Goal: Task Accomplishment & Management: Complete application form

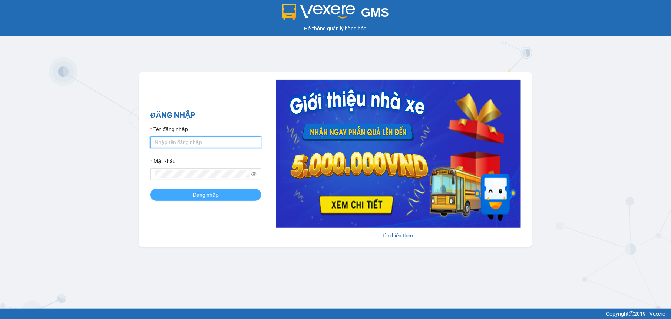
type input "tuyenttt.petrobp"
click at [216, 194] on span "Đăng nhập" at bounding box center [206, 195] width 26 height 8
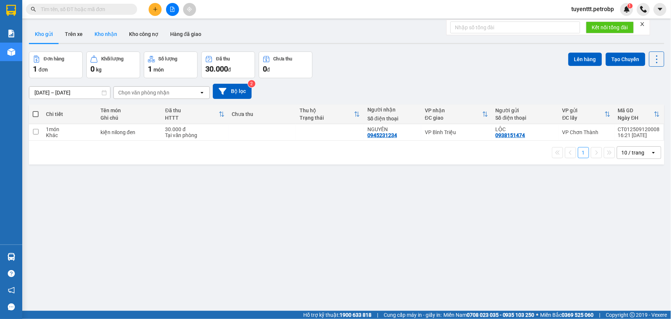
click at [96, 36] on button "Kho nhận" at bounding box center [106, 34] width 34 height 18
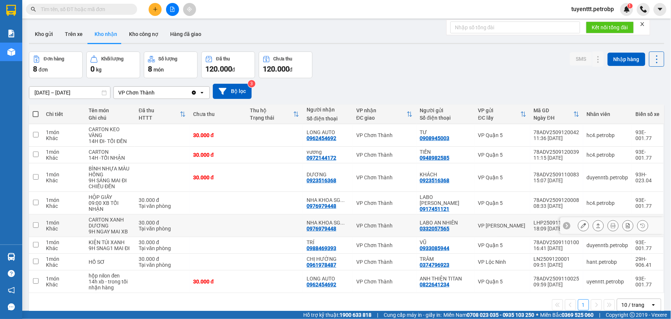
scroll to position [34, 0]
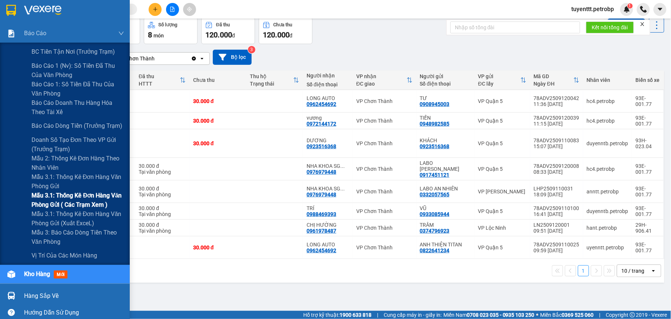
click at [73, 199] on span "Mẫu 3.1: Thống kê đơn hàng văn phòng gửi ( các trạm xem )" at bounding box center [78, 200] width 93 height 19
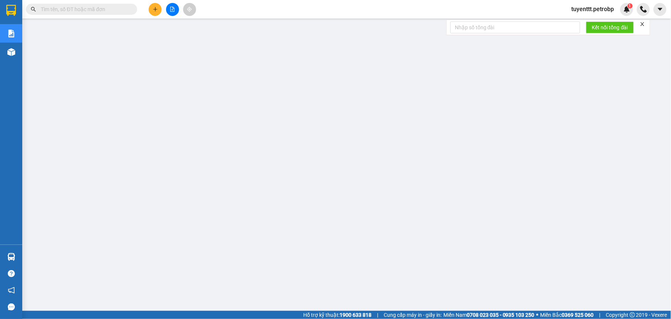
paste input "BT2509120061"
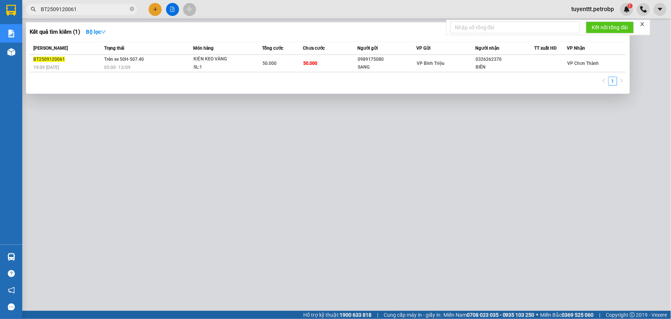
type input "BT2509120061"
click at [218, 119] on div at bounding box center [335, 159] width 671 height 319
click at [132, 10] on icon "close-circle" at bounding box center [132, 9] width 4 height 4
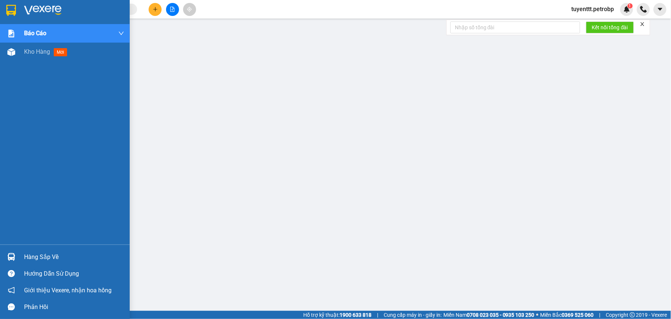
click at [5, 255] on div at bounding box center [11, 257] width 13 height 13
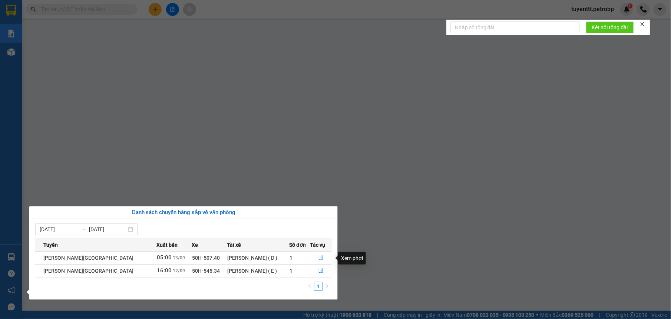
click at [321, 256] on icon "file-done" at bounding box center [321, 257] width 4 height 5
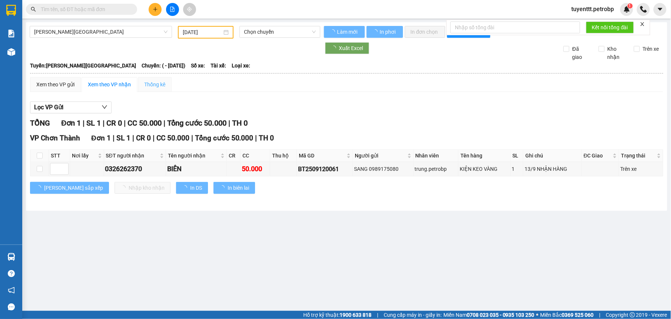
type input "[DATE]"
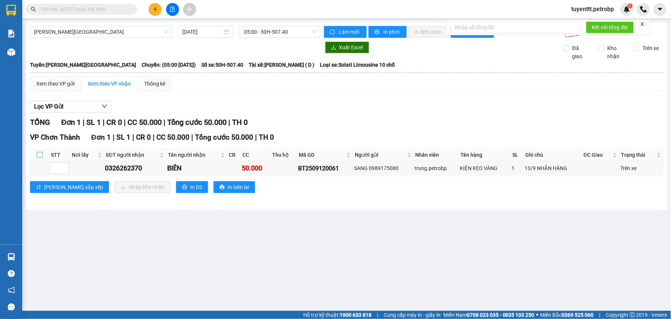
click at [40, 155] on input "checkbox" at bounding box center [40, 155] width 6 height 6
checkbox input "true"
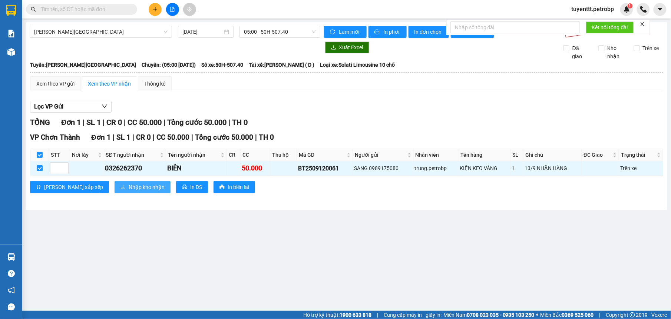
click at [129, 188] on span "Nhập kho nhận" at bounding box center [147, 187] width 36 height 8
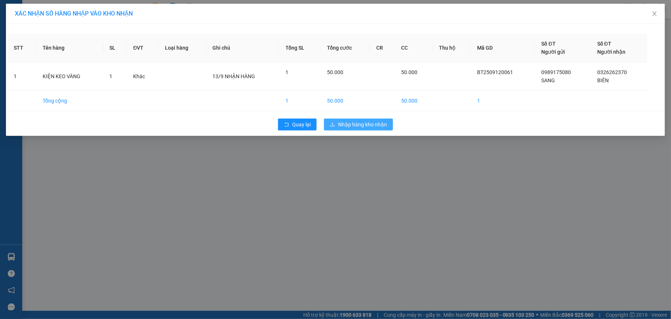
click at [362, 121] on span "Nhập hàng kho nhận" at bounding box center [362, 124] width 49 height 8
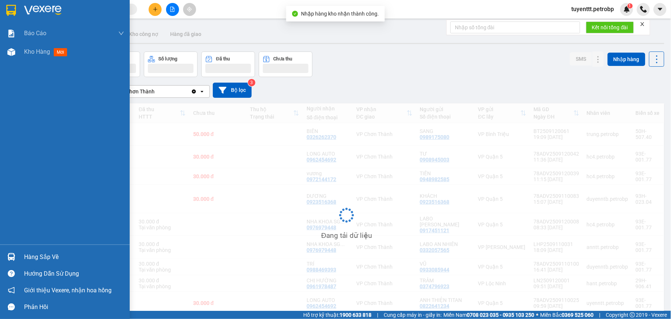
click at [11, 257] on img at bounding box center [11, 257] width 8 height 8
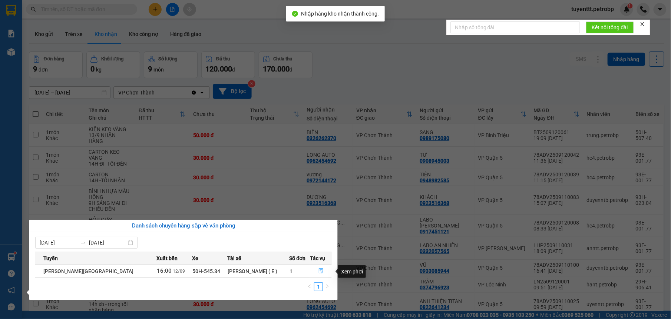
drag, startPoint x: 319, startPoint y: 270, endPoint x: 317, endPoint y: 257, distance: 13.6
click at [319, 270] on icon "file-done" at bounding box center [321, 271] width 4 height 5
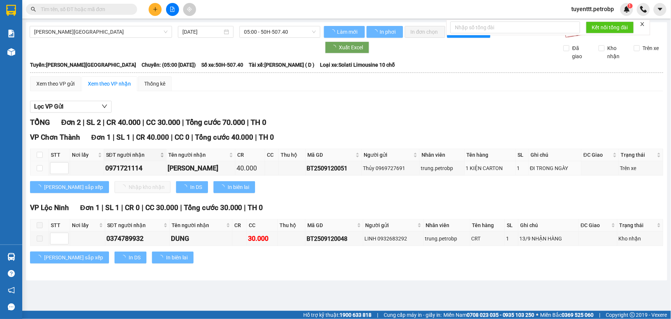
type input "[DATE]"
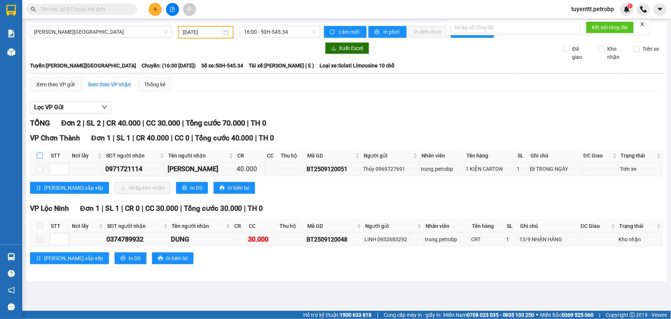
click at [39, 156] on input "checkbox" at bounding box center [40, 156] width 6 height 6
checkbox input "true"
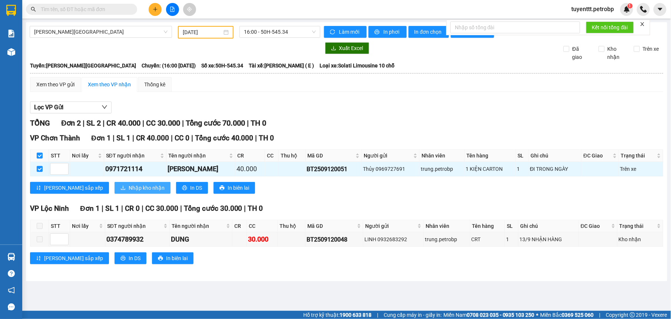
click at [129, 188] on span "Nhập kho nhận" at bounding box center [147, 188] width 36 height 8
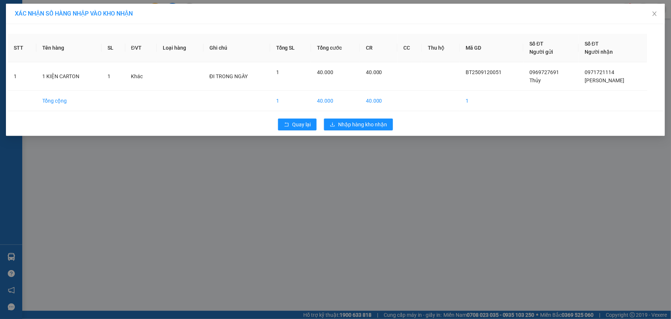
click at [361, 115] on div "Quay lại Nhập hàng kho nhận" at bounding box center [335, 124] width 655 height 19
click at [361, 125] on span "Nhập hàng kho nhận" at bounding box center [362, 124] width 49 height 8
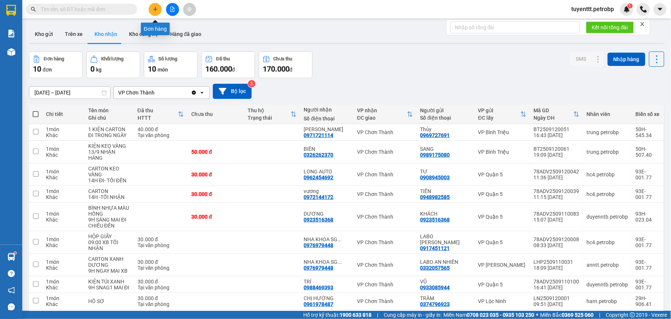
click at [156, 10] on icon "plus" at bounding box center [155, 9] width 5 height 5
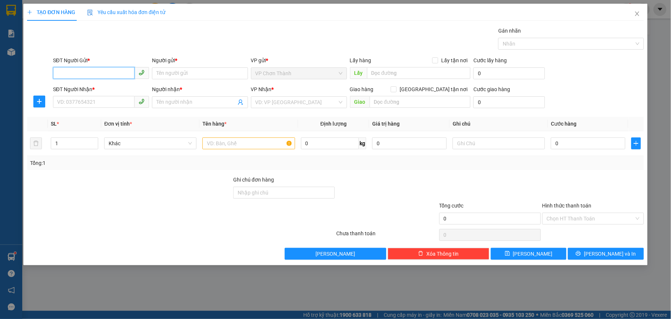
click at [116, 69] on input "SĐT Người Gửi *" at bounding box center [94, 73] width 82 height 12
click at [109, 68] on input "SĐT Người Gửi *" at bounding box center [94, 73] width 82 height 12
type input "0902401111"
click at [73, 86] on div "0902401111 - [GEOGRAPHIC_DATA]" at bounding box center [100, 89] width 87 height 8
type input "ANH BÌNH"
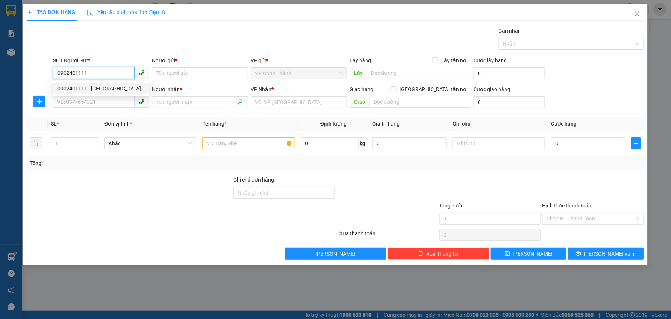
type input "0918419495"
type input "ANH THÁI"
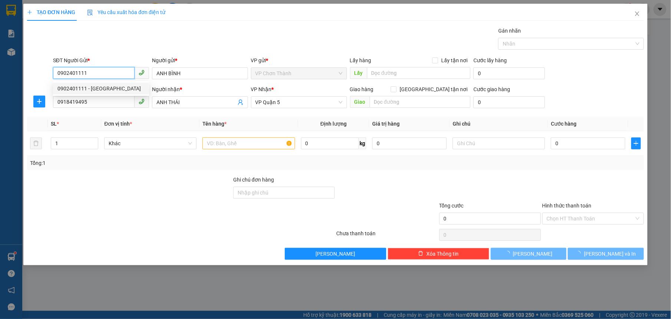
type input "30.000"
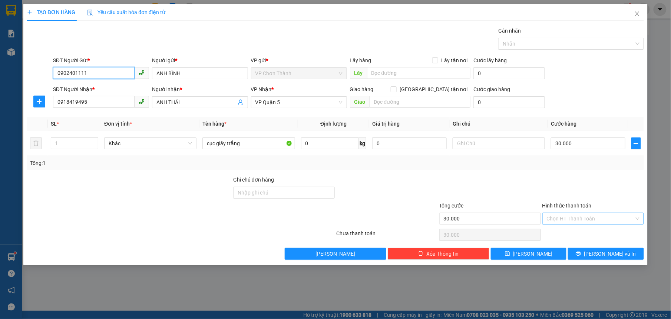
type input "0902401111"
click at [589, 220] on input "Hình thức thanh toán" at bounding box center [590, 218] width 87 height 11
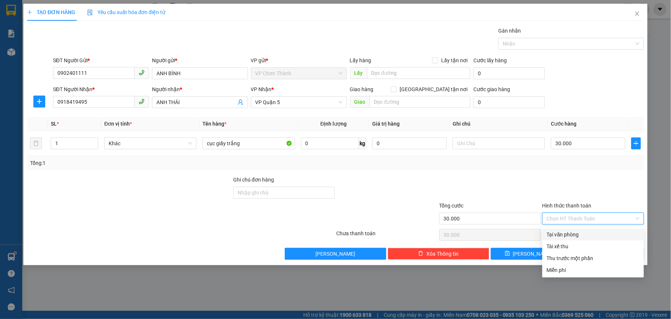
click at [591, 233] on div "Tại văn phòng" at bounding box center [593, 235] width 93 height 8
type input "0"
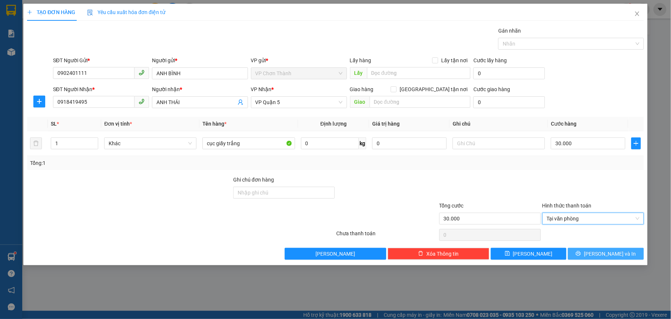
click at [592, 250] on button "[PERSON_NAME] và In" at bounding box center [606, 254] width 76 height 12
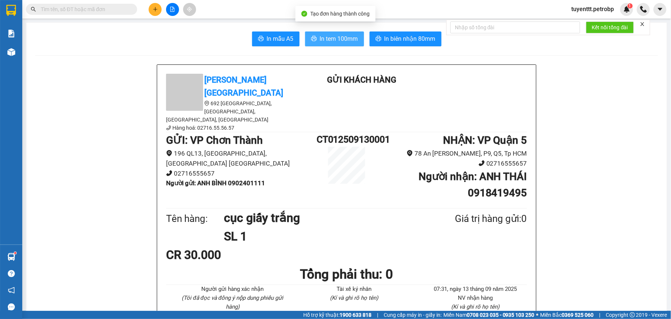
click at [322, 37] on span "In tem 100mm" at bounding box center [339, 38] width 38 height 9
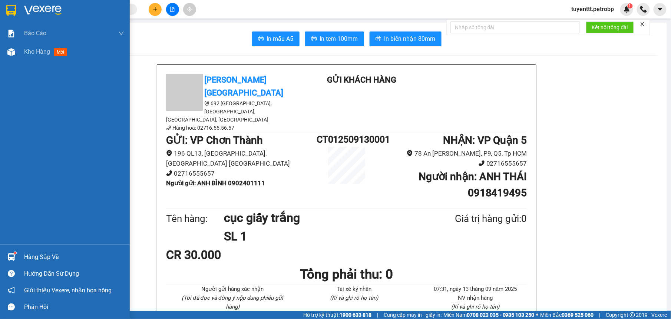
click at [6, 253] on div at bounding box center [11, 257] width 13 height 13
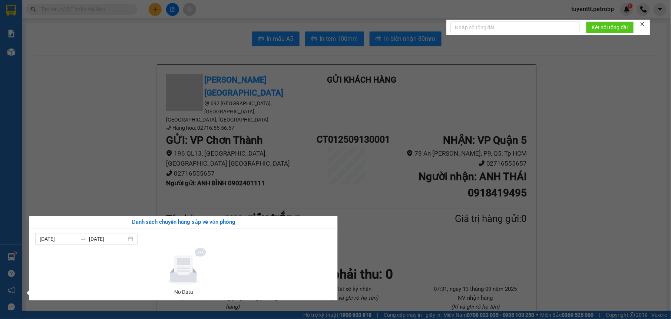
click at [135, 148] on section "Kết quả tìm kiếm ( 1 ) Bộ lọc Mã ĐH Trạng thái Món hàng Tổng cước Chưa cước Ngư…" at bounding box center [335, 159] width 671 height 319
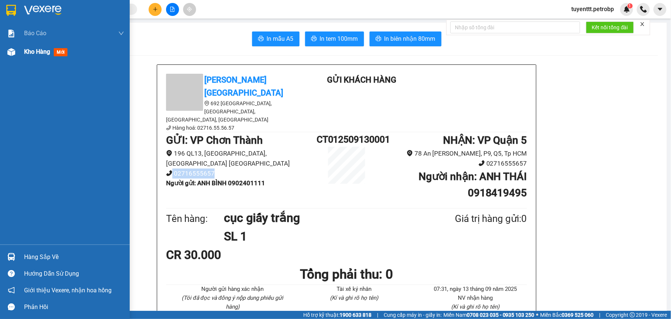
click at [13, 49] on img at bounding box center [11, 52] width 8 height 8
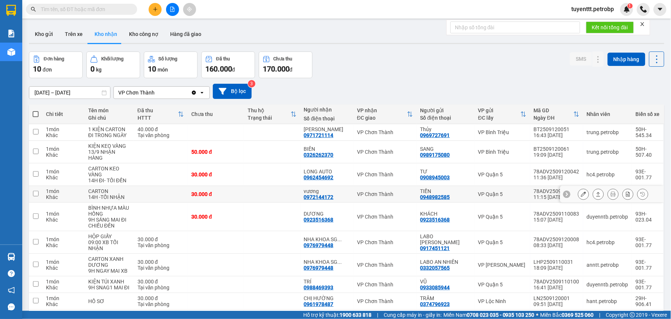
scroll to position [54, 0]
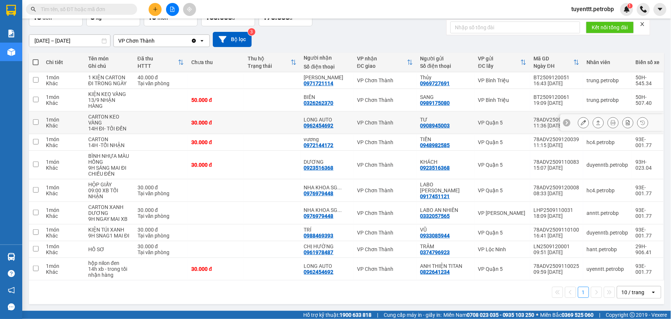
click at [361, 125] on td "VP Chơn Thành" at bounding box center [384, 123] width 63 height 23
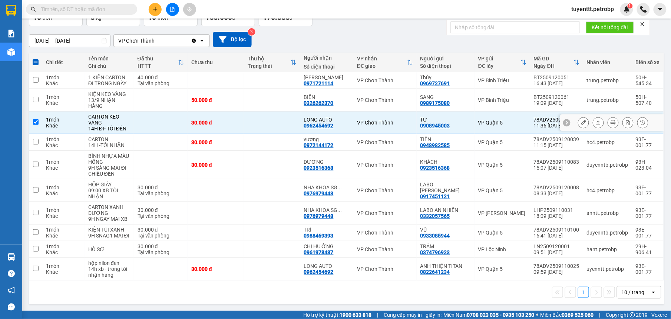
click at [226, 120] on div "30.000 đ" at bounding box center [215, 123] width 49 height 6
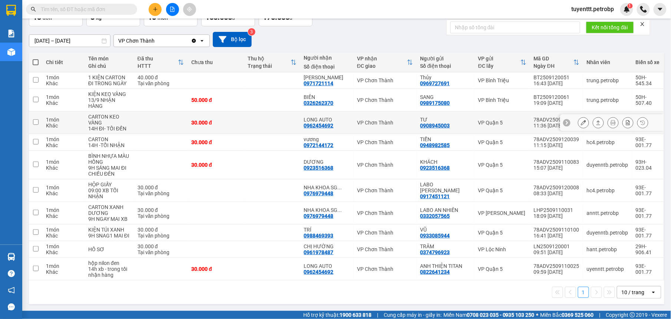
click at [297, 119] on td at bounding box center [272, 123] width 56 height 23
checkbox input "true"
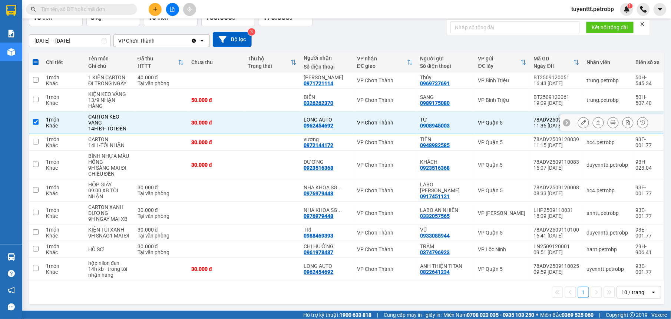
click at [581, 120] on icon at bounding box center [583, 122] width 5 height 5
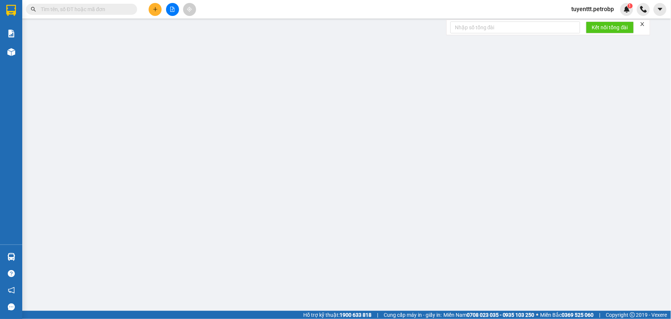
type input "0908945003"
type input "TƯ"
type input "0962454692"
type input "LONG AUTO"
type input "30.000"
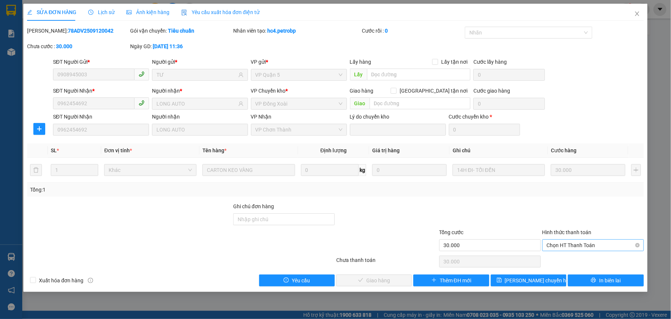
click at [610, 247] on span "Chọn HT Thanh Toán" at bounding box center [593, 245] width 93 height 11
click at [580, 260] on div "Tại văn phòng" at bounding box center [593, 261] width 93 height 8
type input "0"
click at [385, 277] on button "Giao hàng" at bounding box center [374, 281] width 76 height 12
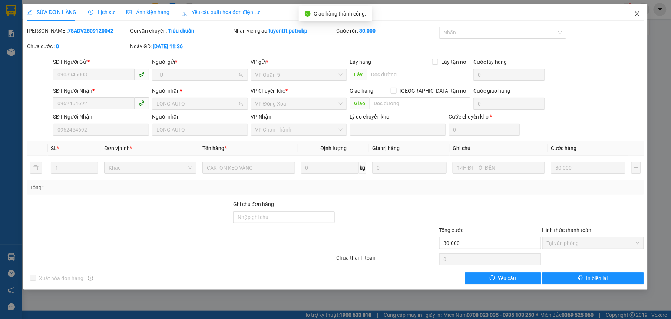
click at [634, 12] on icon "close" at bounding box center [637, 14] width 6 height 6
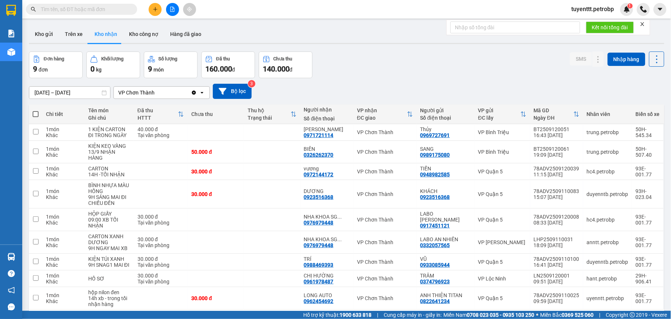
click at [53, 6] on input "text" at bounding box center [84, 9] width 87 height 8
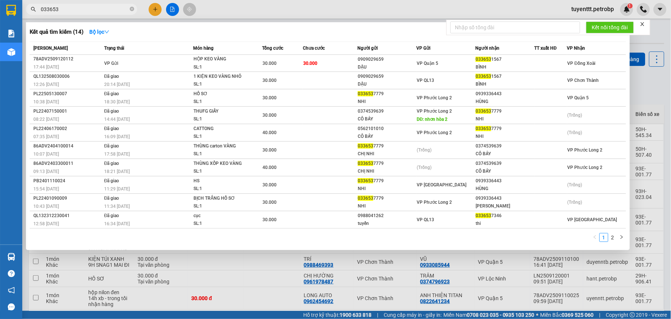
type input "033653"
click at [294, 6] on div at bounding box center [335, 159] width 671 height 319
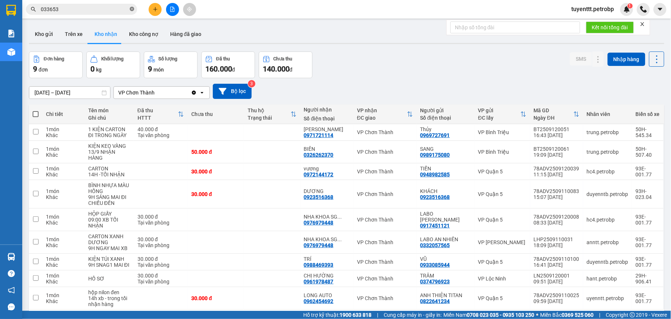
click at [131, 9] on icon "close-circle" at bounding box center [132, 9] width 4 height 4
click at [48, 30] on button "Kho gửi" at bounding box center [44, 34] width 30 height 18
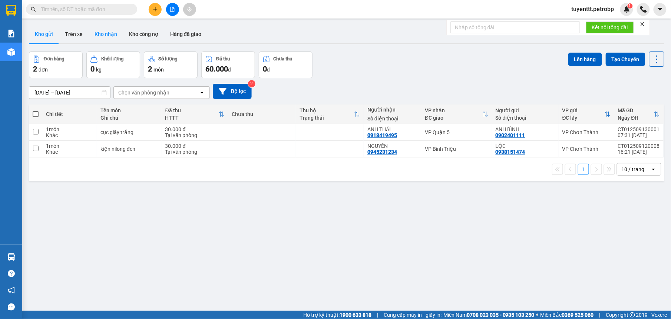
click at [105, 36] on button "Kho nhận" at bounding box center [106, 34] width 34 height 18
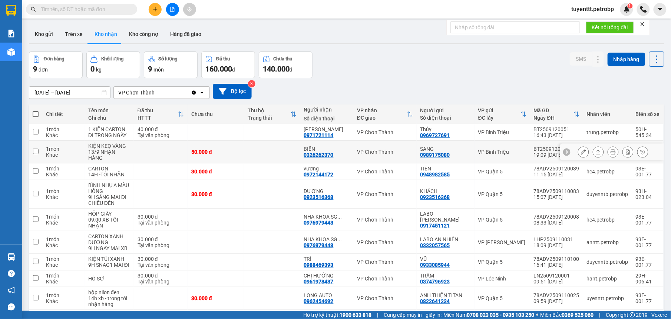
scroll to position [34, 0]
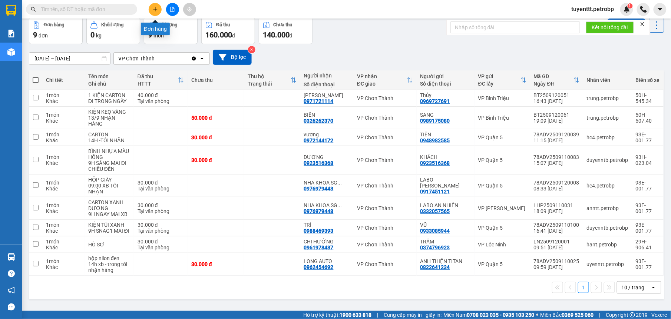
click at [153, 10] on icon "plus" at bounding box center [155, 9] width 5 height 5
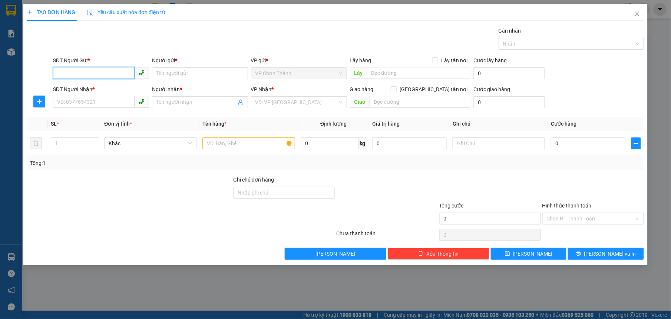
click at [107, 70] on input "SĐT Người Gửi *" at bounding box center [94, 73] width 82 height 12
click at [82, 90] on div "0946732779 - TUẤN" at bounding box center [100, 89] width 87 height 8
type input "0946732779"
type input "TUẤN"
type input "0915413848"
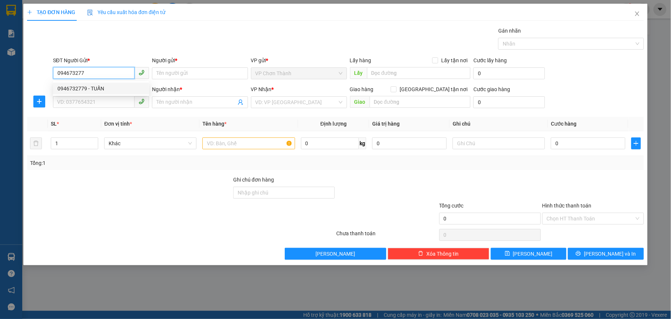
type input "HƯNG"
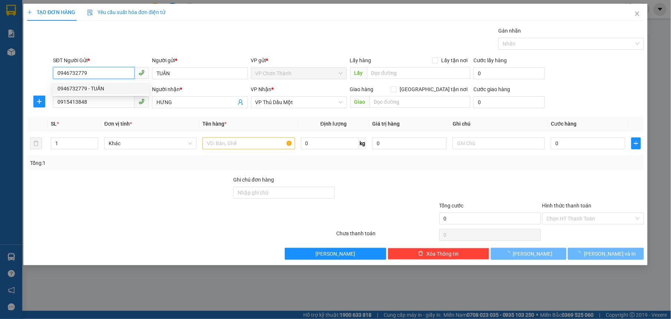
type input "30.000"
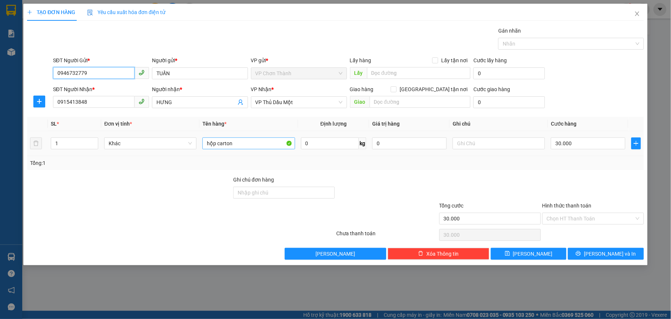
type input "0946732779"
click at [252, 141] on input "hộp carton" at bounding box center [248, 144] width 92 height 12
type input "hộp carton trắng"
click at [576, 145] on input "30.000" at bounding box center [588, 144] width 75 height 12
click at [264, 148] on input "hộp carton trắng" at bounding box center [248, 144] width 92 height 12
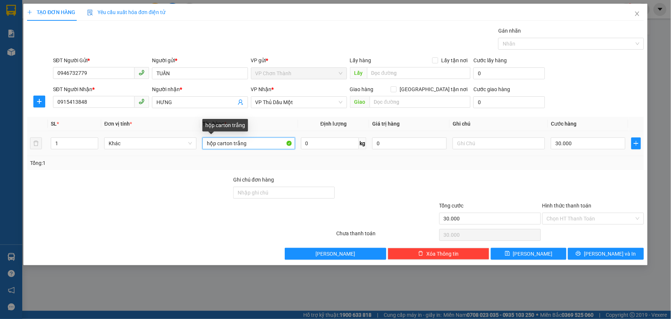
click at [263, 147] on input "hộp carton trắng" at bounding box center [248, 144] width 92 height 12
type input "h"
type input "Hộp TRẮNG ( [PERSON_NAME] )"
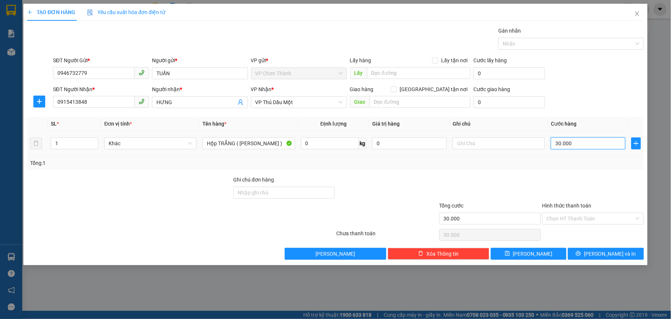
click at [579, 145] on input "30.000" at bounding box center [588, 144] width 75 height 12
type input "5"
type input "50"
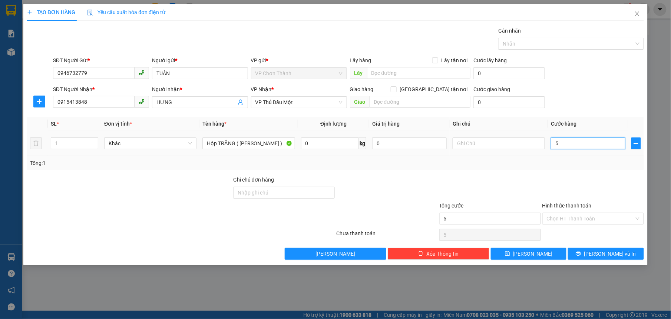
type input "50"
type input "500"
type input "5.000"
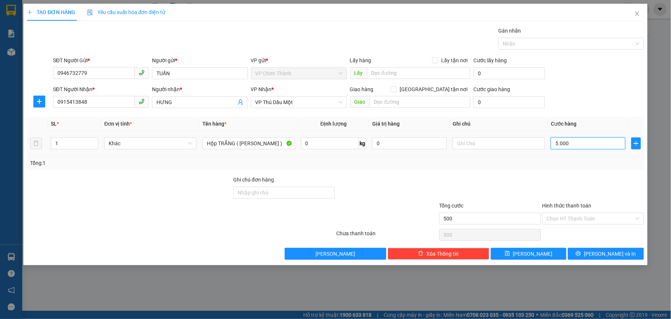
type input "5.000"
type input "50.000"
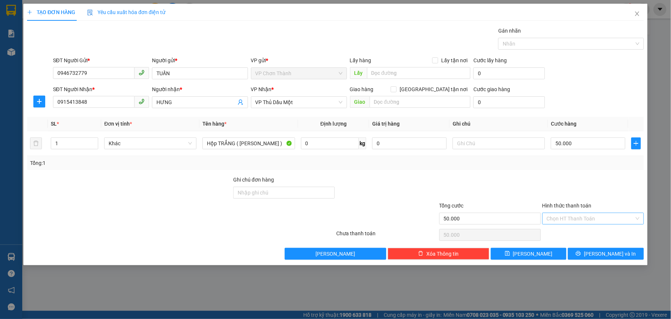
click at [581, 223] on input "Hình thức thanh toán" at bounding box center [590, 218] width 87 height 11
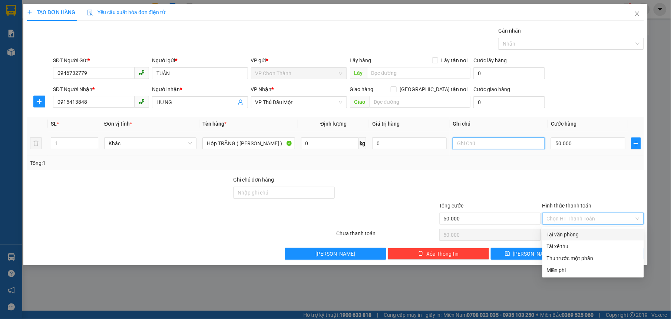
click at [502, 144] on input "text" at bounding box center [499, 144] width 92 height 12
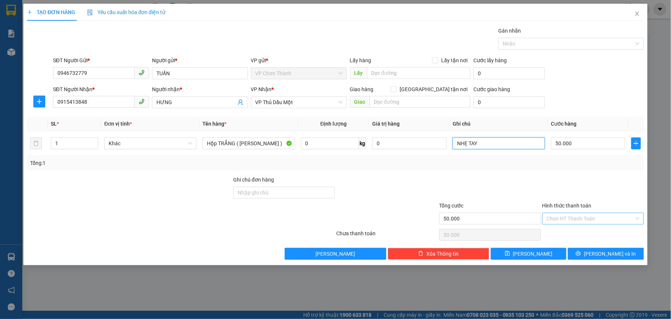
type input "NHẸ TAY"
click at [595, 218] on input "Hình thức thanh toán" at bounding box center [590, 218] width 87 height 11
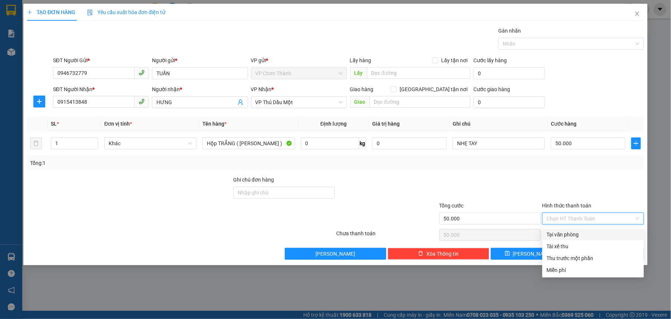
click at [583, 234] on div "Tại văn phòng" at bounding box center [593, 235] width 93 height 8
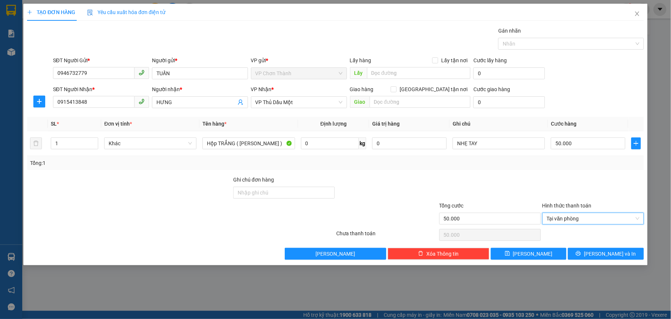
type input "0"
click at [599, 253] on button "[PERSON_NAME] và In" at bounding box center [606, 254] width 76 height 12
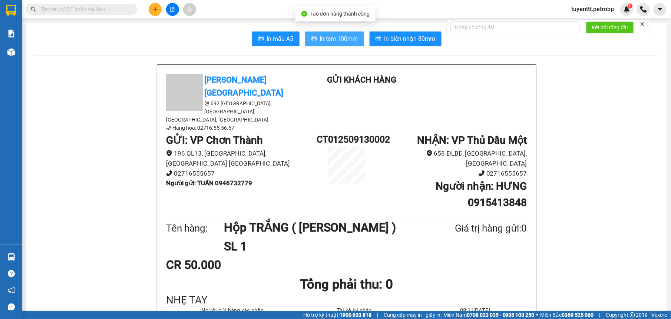
click at [336, 37] on span "In tem 100mm" at bounding box center [339, 38] width 38 height 9
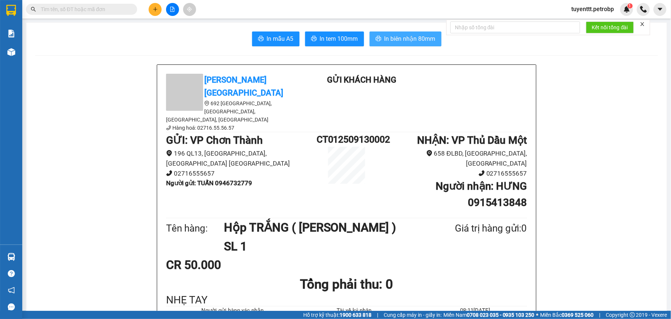
click at [403, 36] on span "In biên nhận 80mm" at bounding box center [409, 38] width 51 height 9
paste input "0923 51 6368"
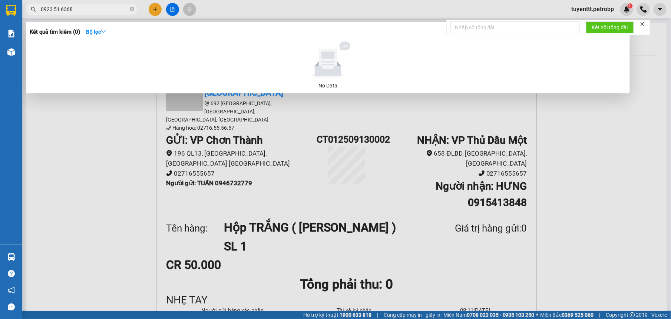
click at [60, 10] on input "0923 51 6368" at bounding box center [84, 9] width 87 height 8
click at [53, 9] on input "0923 516368" at bounding box center [84, 9] width 87 height 8
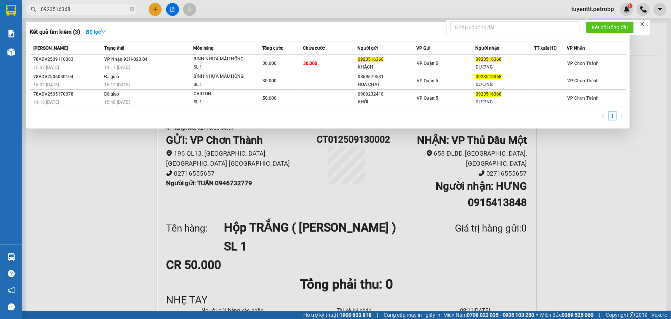
type input "0923516368"
click at [132, 8] on icon "close-circle" at bounding box center [132, 9] width 4 height 4
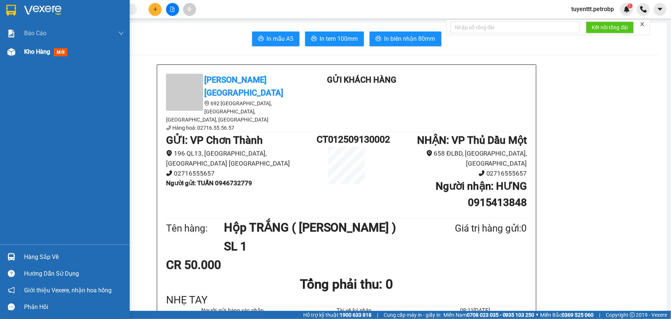
click at [24, 51] on span "Kho hàng" at bounding box center [37, 51] width 26 height 7
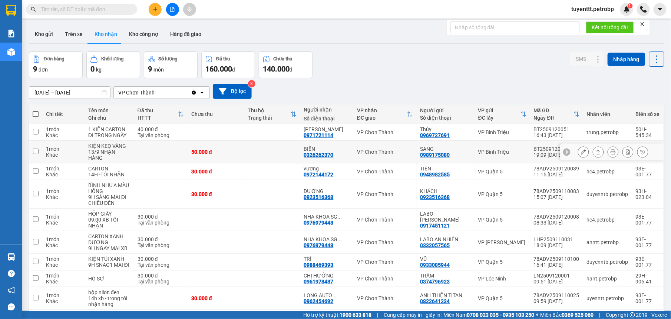
scroll to position [34, 0]
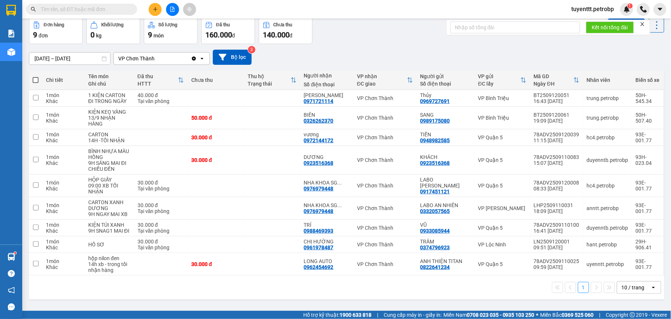
click at [91, 9] on input "text" at bounding box center [84, 9] width 87 height 8
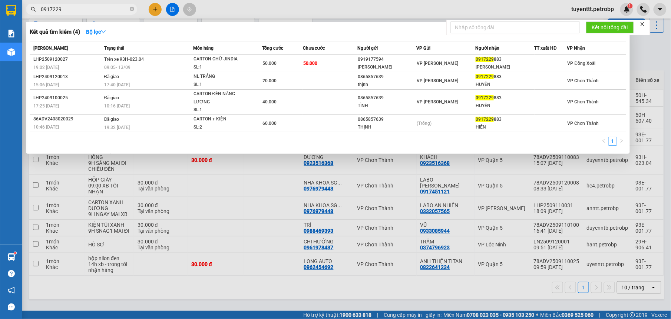
type input "0917229"
click at [131, 8] on icon "close-circle" at bounding box center [132, 9] width 4 height 4
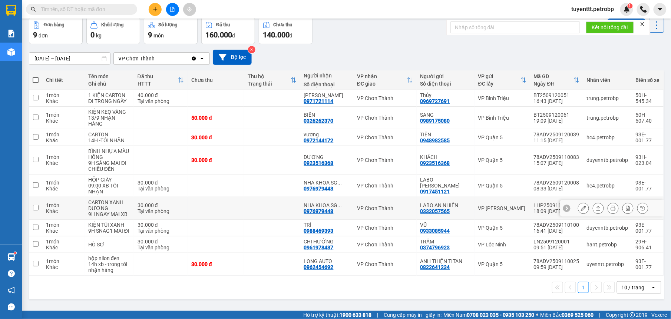
scroll to position [0, 0]
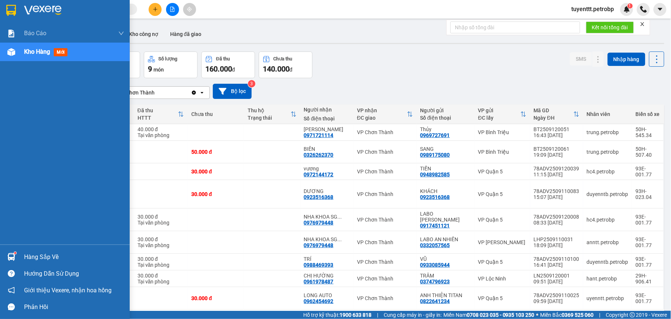
click at [12, 254] on img at bounding box center [11, 257] width 8 height 8
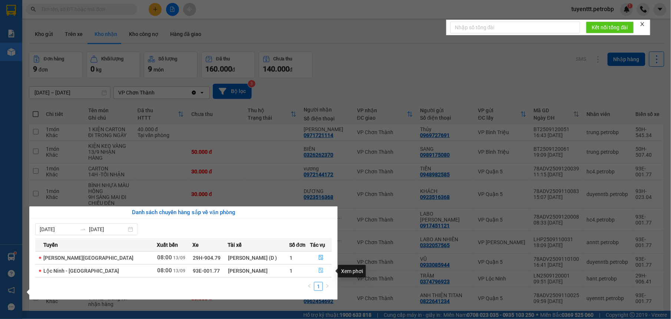
click at [320, 268] on icon "file-done" at bounding box center [320, 270] width 5 height 5
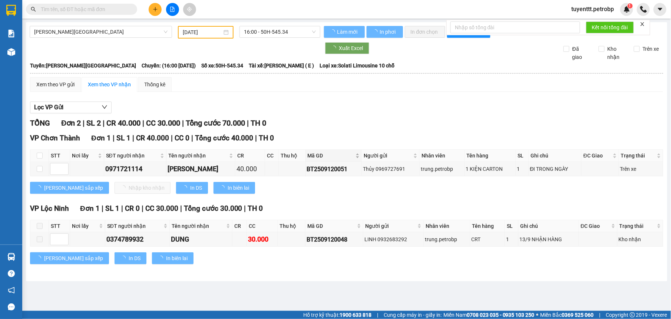
type input "[DATE]"
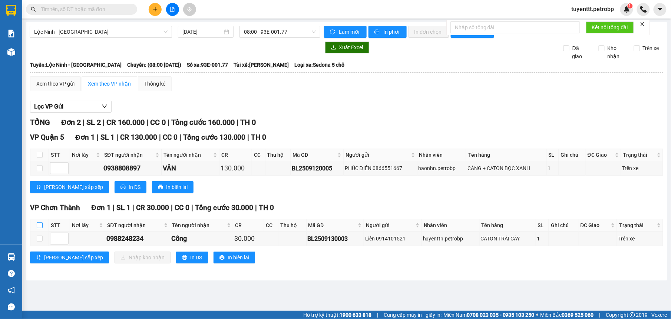
click at [39, 229] on label at bounding box center [40, 225] width 6 height 8
click at [39, 228] on input "checkbox" at bounding box center [40, 225] width 6 height 6
checkbox input "true"
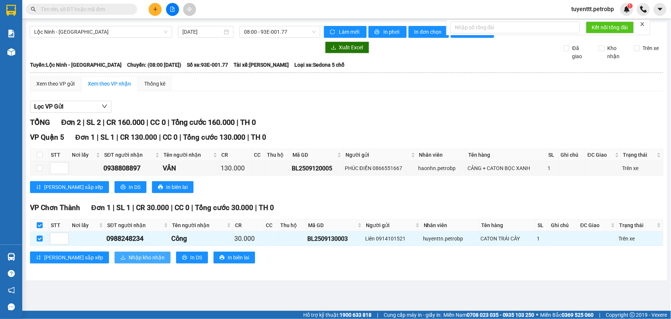
click at [129, 256] on span "Nhập kho nhận" at bounding box center [147, 258] width 36 height 8
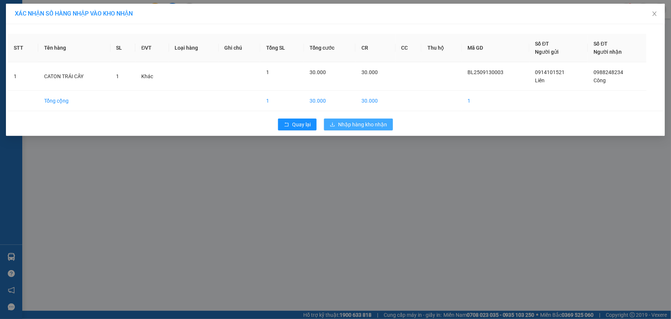
click at [363, 123] on span "Nhập hàng kho nhận" at bounding box center [362, 124] width 49 height 8
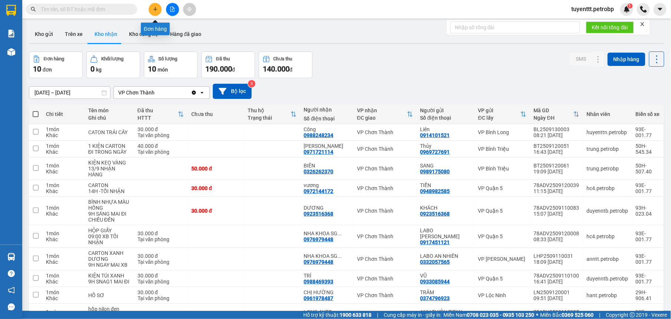
click at [156, 3] on button at bounding box center [155, 9] width 13 height 13
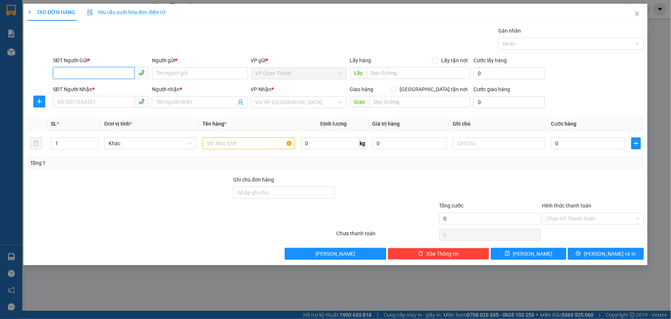
click at [113, 71] on input "SĐT Người Gửi *" at bounding box center [94, 73] width 82 height 12
click at [110, 67] on input "SĐT Người Gửi *" at bounding box center [94, 73] width 82 height 12
click at [99, 90] on div "0969359544 - MY" at bounding box center [100, 89] width 87 height 8
type input "0969359544"
type input "MY"
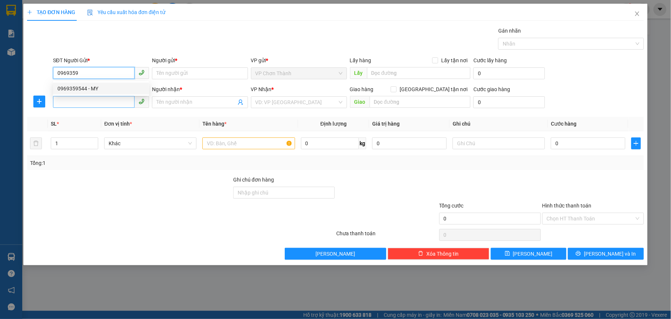
type input "0866093937"
type input "thảo"
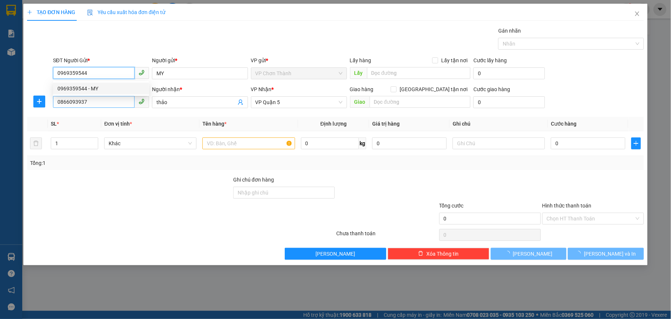
type input "50.000"
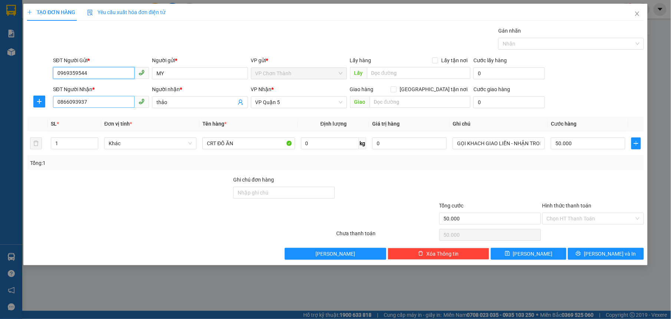
type input "0969359544"
click at [94, 99] on input "0866093937" at bounding box center [94, 102] width 82 height 12
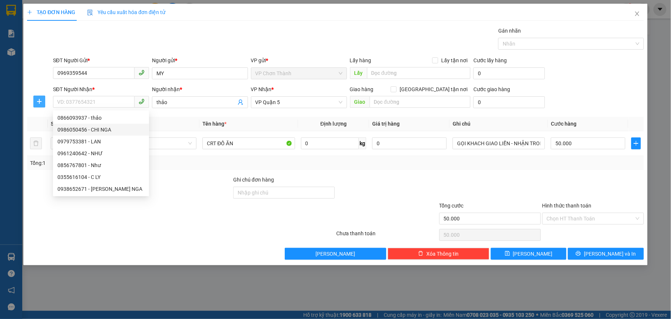
drag, startPoint x: 39, startPoint y: 102, endPoint x: 49, endPoint y: 106, distance: 10.7
click at [39, 102] on icon "plus" at bounding box center [39, 101] width 4 height 0
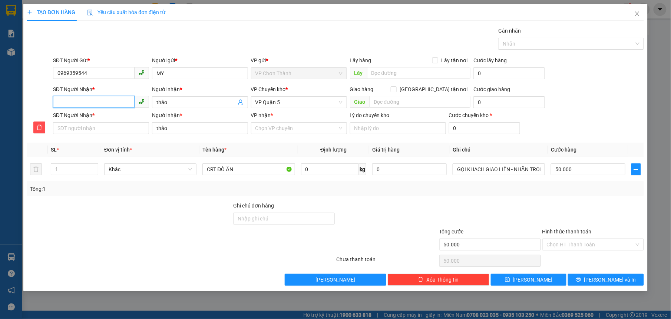
click at [70, 102] on input "SĐT Người Nhận *" at bounding box center [94, 102] width 82 height 12
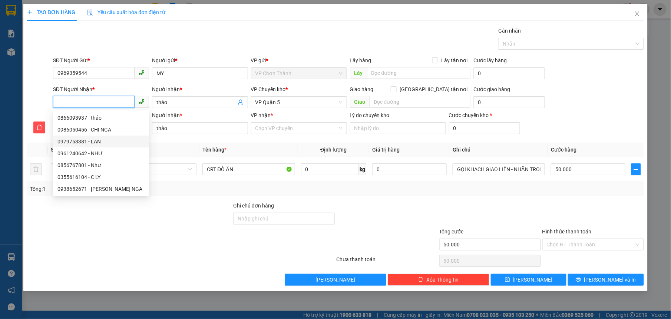
click at [105, 141] on div "0979753381 - LAN" at bounding box center [100, 142] width 87 height 8
type input "0979753381"
type input "LAN"
type input "0979753381"
type input "LAN"
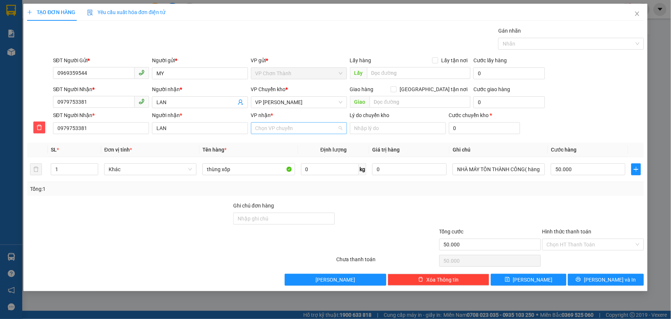
click at [311, 126] on input "VP nhận *" at bounding box center [296, 128] width 82 height 11
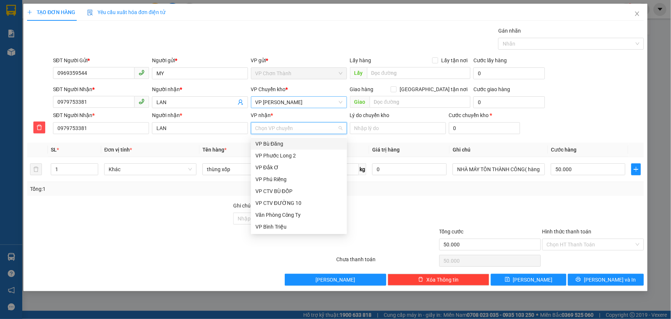
click at [288, 100] on span "VP [PERSON_NAME]" at bounding box center [298, 102] width 87 height 11
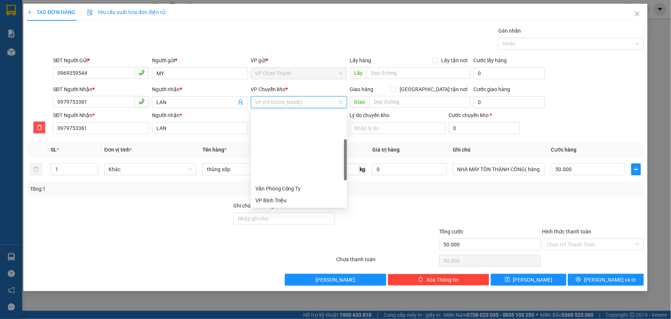
click at [289, 100] on span "VP [PERSON_NAME]" at bounding box center [298, 102] width 87 height 11
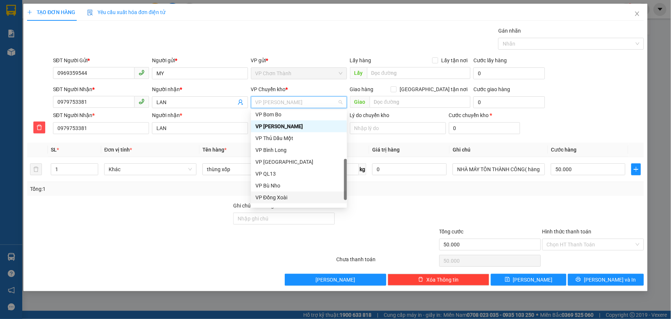
click at [282, 195] on div "VP Đồng Xoài" at bounding box center [298, 198] width 87 height 8
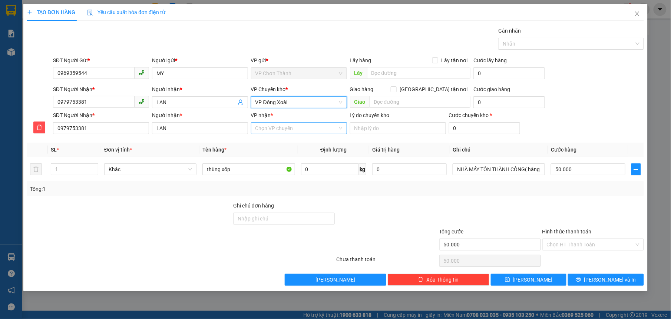
click at [275, 128] on input "VP nhận *" at bounding box center [296, 128] width 82 height 11
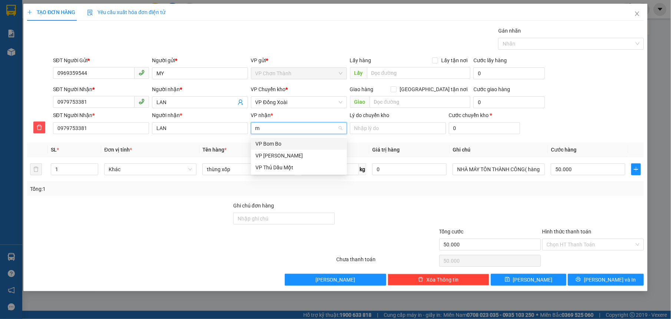
type input "mi"
click at [279, 142] on div "VP [PERSON_NAME]" at bounding box center [298, 144] width 87 height 8
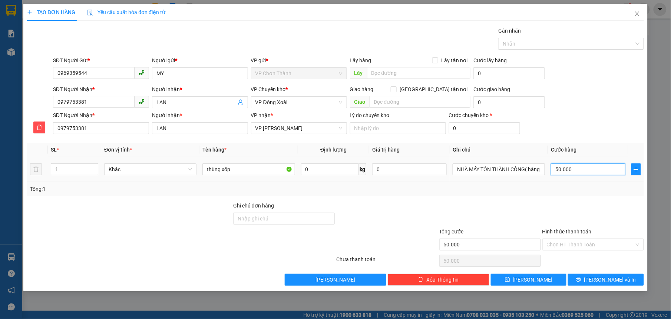
click at [576, 169] on input "50.000" at bounding box center [588, 170] width 75 height 12
click at [599, 276] on button "[PERSON_NAME] và In" at bounding box center [606, 280] width 76 height 12
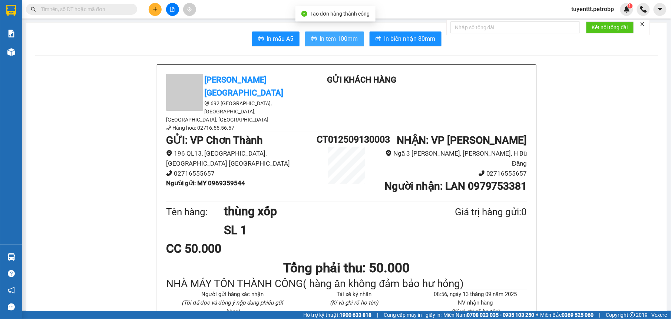
click at [332, 32] on button "In tem 100mm" at bounding box center [334, 39] width 59 height 15
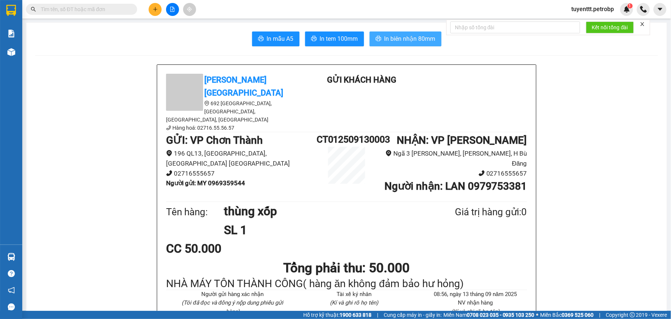
click at [393, 34] on span "In biên nhận 80mm" at bounding box center [409, 38] width 51 height 9
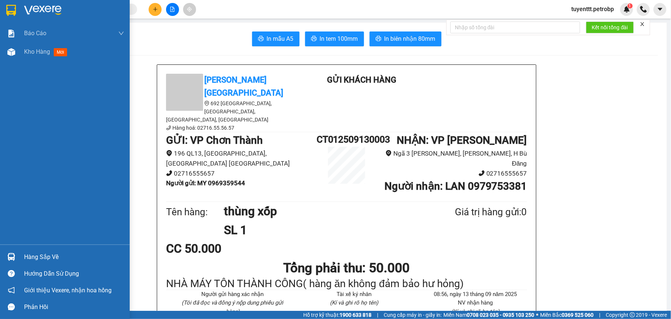
drag, startPoint x: 5, startPoint y: 250, endPoint x: 59, endPoint y: 237, distance: 55.0
click at [6, 250] on div "Hàng sắp về" at bounding box center [65, 257] width 130 height 17
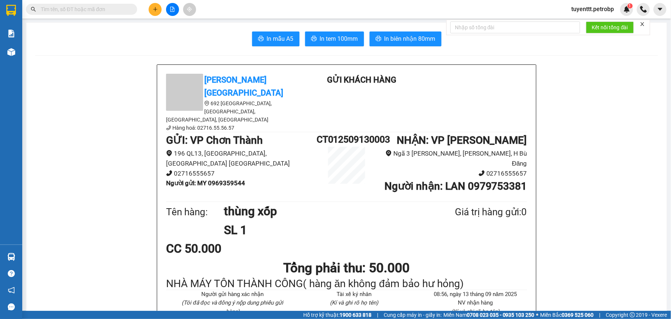
click at [131, 165] on section "Kết quả tìm kiếm ( 4 ) Bộ lọc Mã ĐH Trạng thái Món hàng Tổng cước Chưa cước Ngư…" at bounding box center [335, 159] width 671 height 319
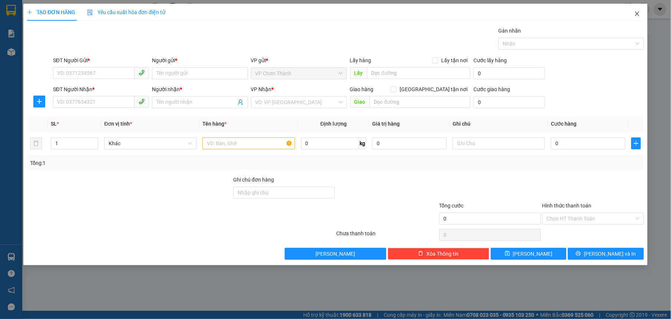
click at [635, 14] on icon "close" at bounding box center [637, 14] width 6 height 6
